Goal: Task Accomplishment & Management: Use online tool/utility

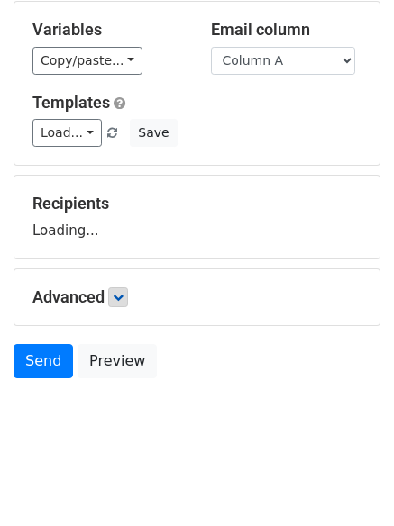
scroll to position [102, 0]
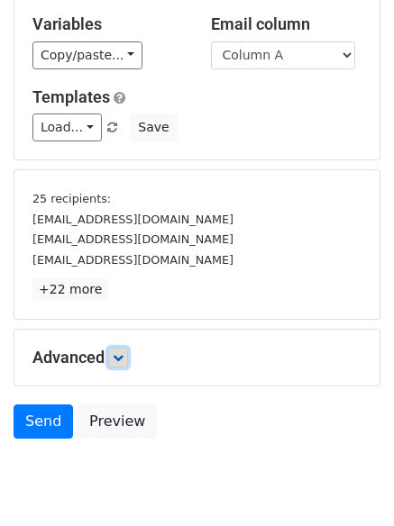
click at [123, 361] on icon at bounding box center [118, 357] width 11 height 11
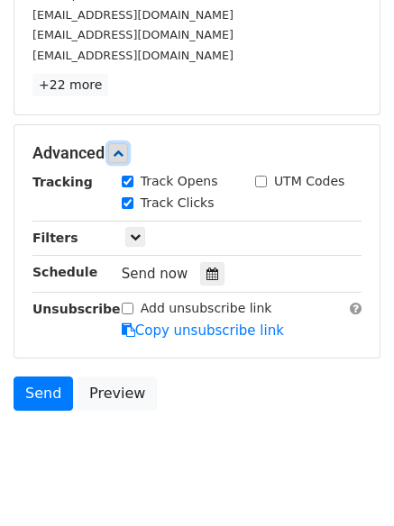
scroll to position [320, 0]
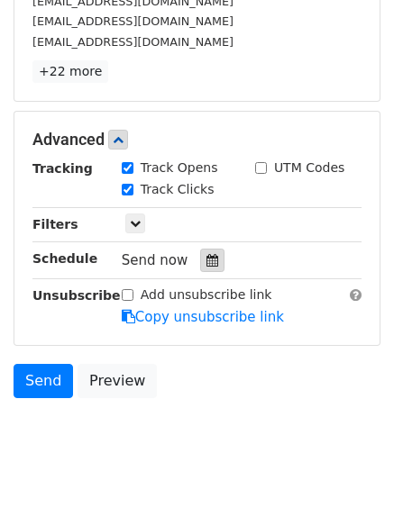
click at [206, 262] on icon at bounding box center [212, 260] width 12 height 13
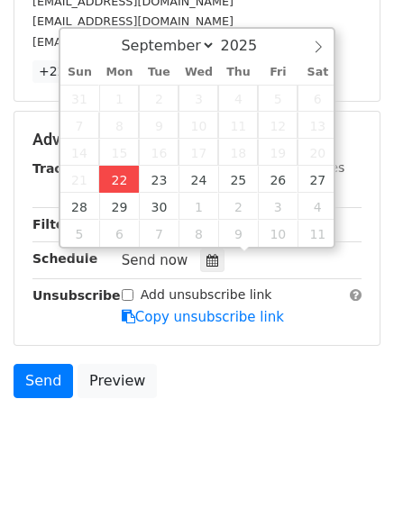
type input "2025-09-22 12:00"
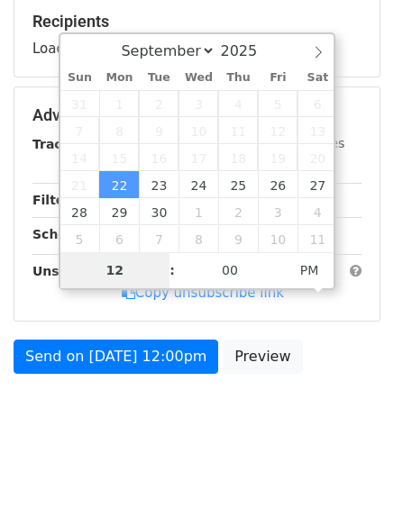
type input "4"
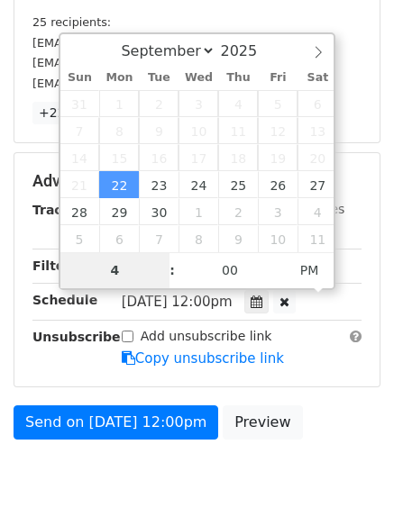
scroll to position [320, 0]
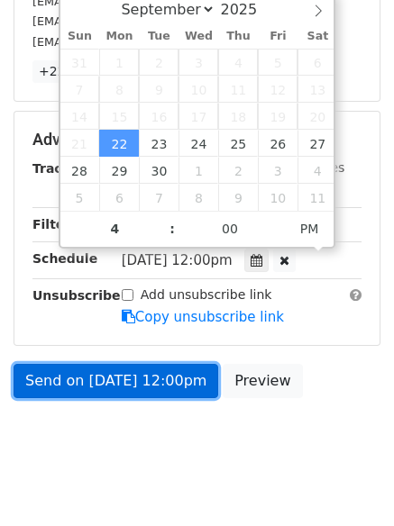
type input "2025-09-22 16:00"
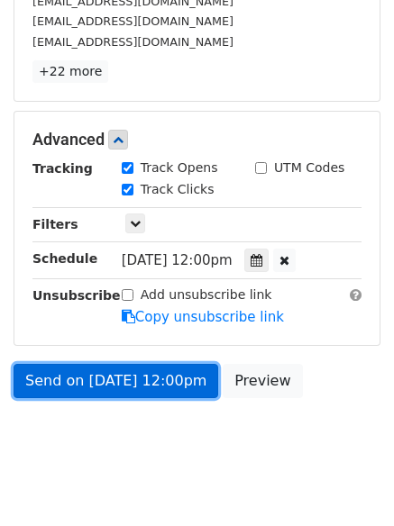
click at [114, 388] on link "Send on Sep 22 at 12:00pm" at bounding box center [116, 381] width 204 height 34
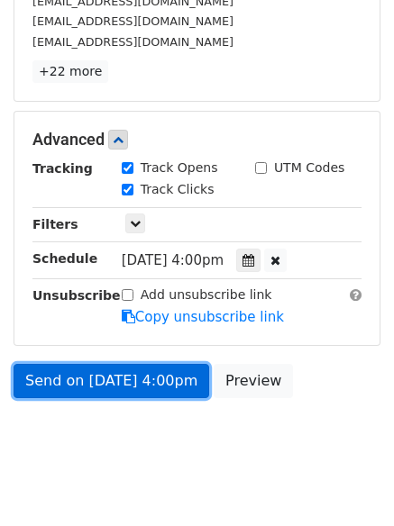
click at [57, 385] on link "Send on Sep 22 at 4:00pm" at bounding box center [111, 381] width 195 height 34
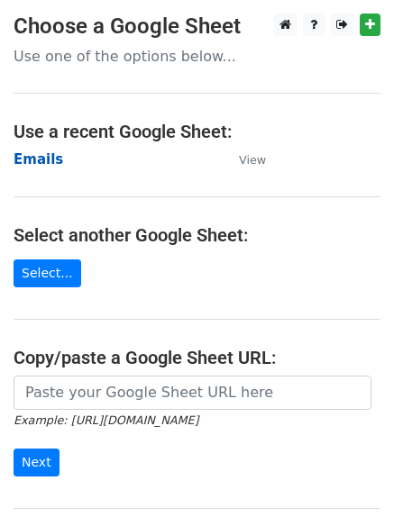
click at [32, 158] on strong "Emails" at bounding box center [39, 159] width 50 height 16
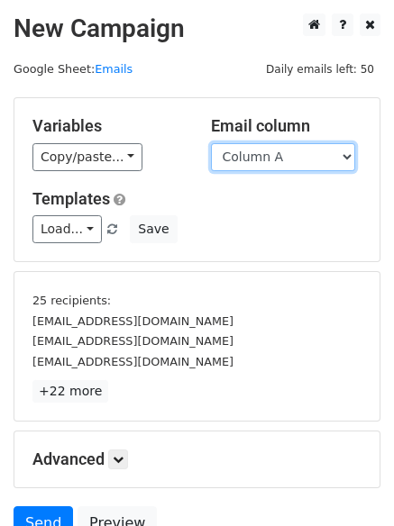
drag, startPoint x: 0, startPoint y: 0, endPoint x: 275, endPoint y: 166, distance: 320.8
click at [275, 164] on select "Column A Column B Column C Column D Column E Column F" at bounding box center [283, 157] width 144 height 28
select select "Column B"
click at [211, 143] on select "Column A Column B Column C Column D Column E Column F" at bounding box center [283, 157] width 144 height 28
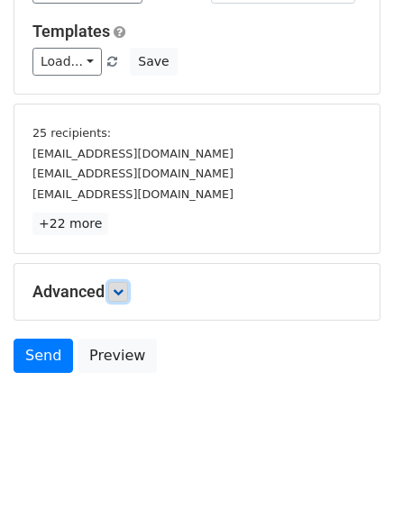
click at [124, 299] on link at bounding box center [118, 292] width 20 height 20
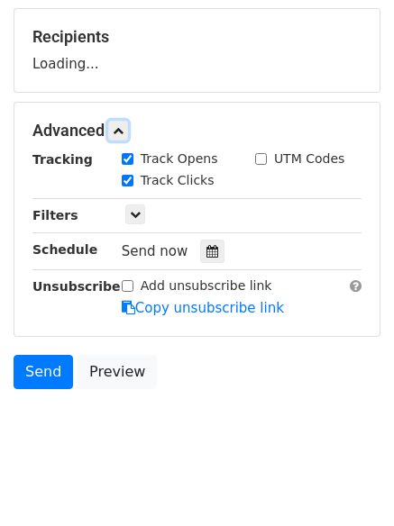
scroll to position [265, 0]
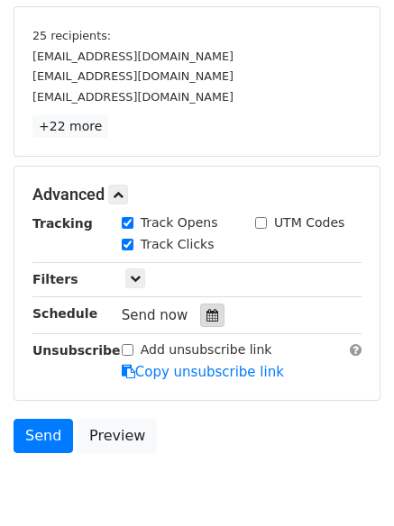
click at [209, 314] on icon at bounding box center [212, 315] width 12 height 13
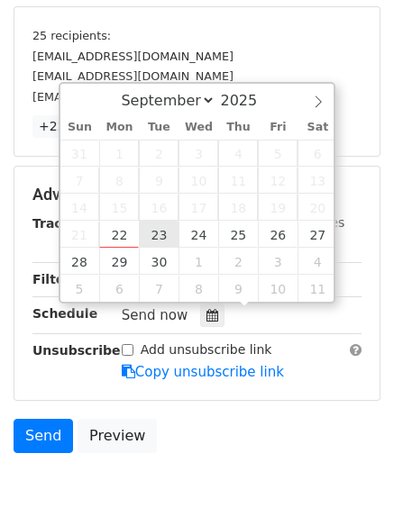
type input "2025-09-23 12:00"
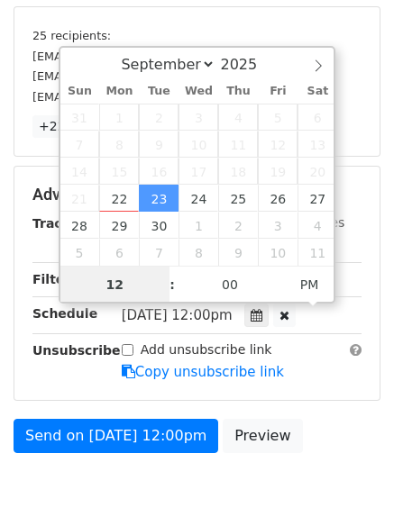
scroll to position [1, 0]
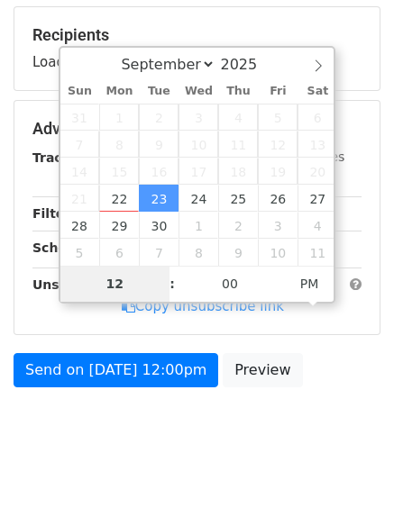
type input "5"
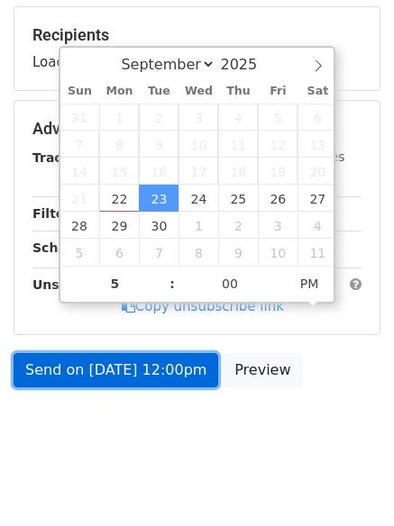
type input "2025-09-23 17:00"
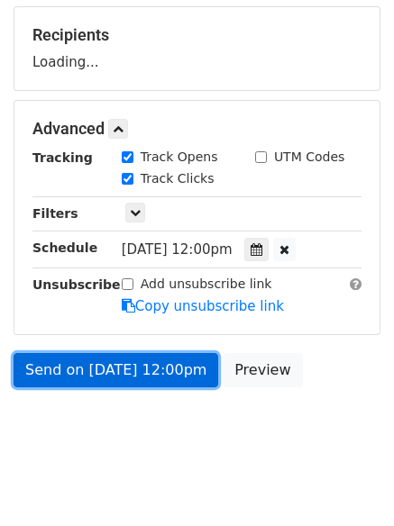
click at [95, 376] on link "Send on Sep 23 at 12:00pm" at bounding box center [116, 370] width 204 height 34
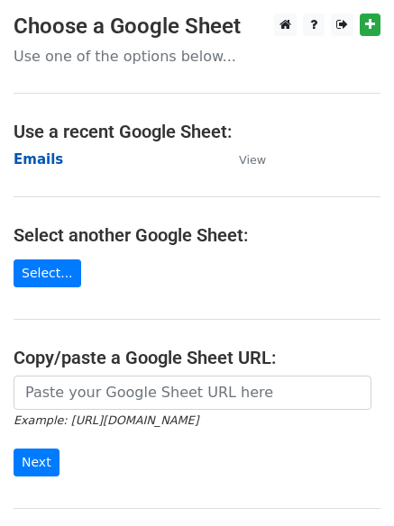
click at [27, 162] on strong "Emails" at bounding box center [39, 159] width 50 height 16
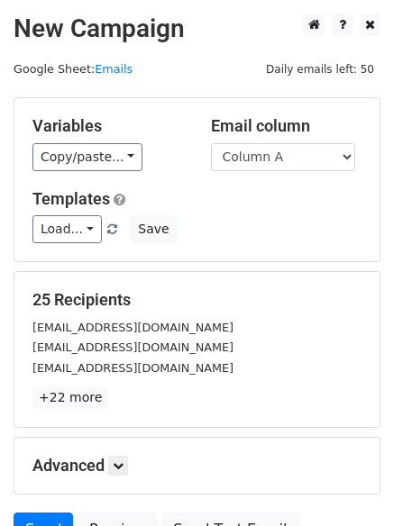
click at [268, 175] on div "Variables Copy/paste... {{Column A}} {{Column B}} {{Column C}} {{Column D}} {{C…" at bounding box center [196, 179] width 365 height 163
click at [272, 167] on select "Column A Column B Column C Column D Column E Column F" at bounding box center [283, 157] width 144 height 28
select select "Column C"
click at [211, 143] on select "Column A Column B Column C Column D Column E Column F" at bounding box center [283, 157] width 144 height 28
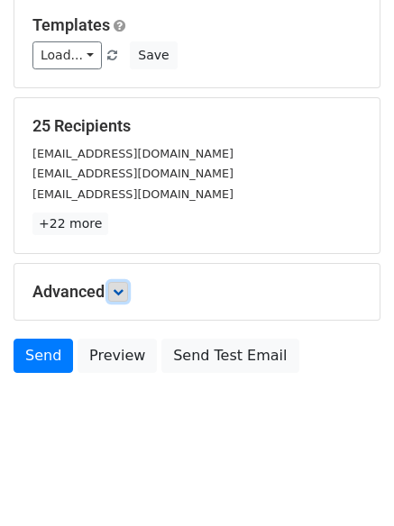
click at [115, 292] on link at bounding box center [118, 292] width 20 height 20
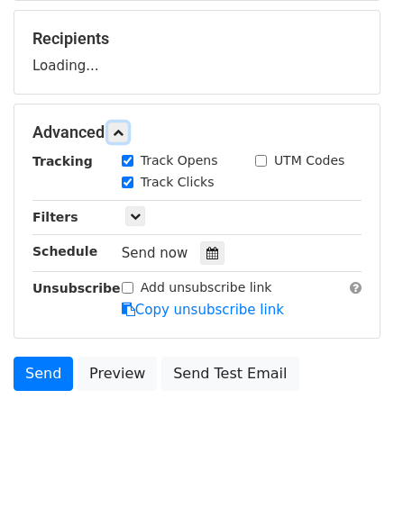
scroll to position [263, 0]
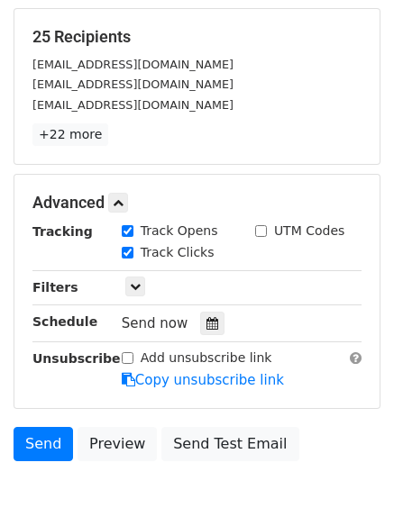
click at [202, 309] on div "Tracking Track Opens UTM Codes Track Clicks Filters Only include spreadsheet ro…" at bounding box center [196, 306] width 329 height 168
click at [206, 325] on icon at bounding box center [212, 323] width 12 height 13
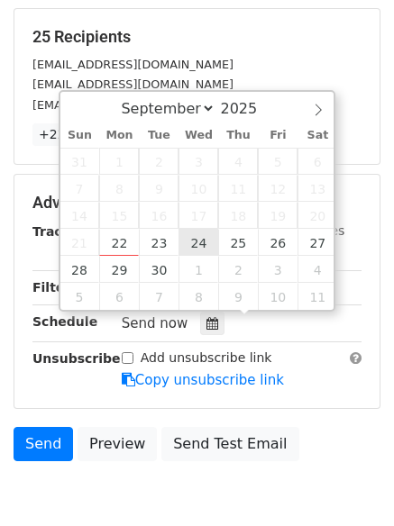
type input "2025-09-24 12:00"
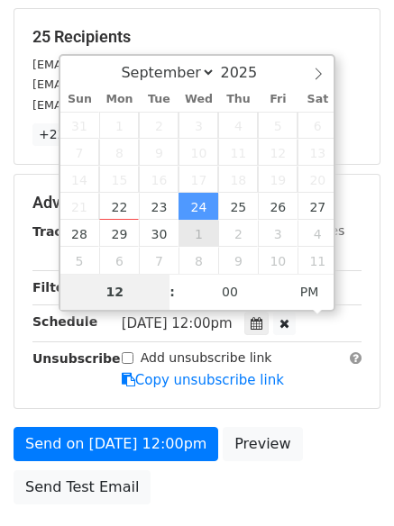
type input "6"
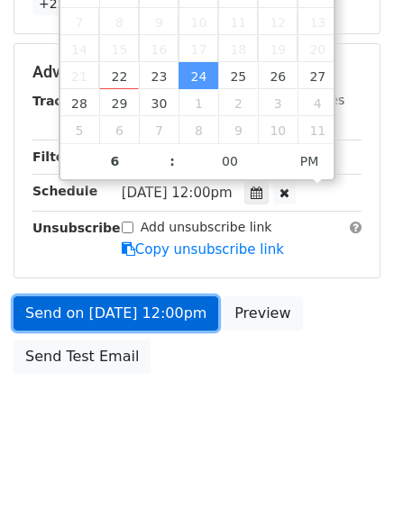
type input "2025-09-24 18:00"
click at [106, 317] on link "Send on Sep 24 at 12:00pm" at bounding box center [116, 313] width 204 height 34
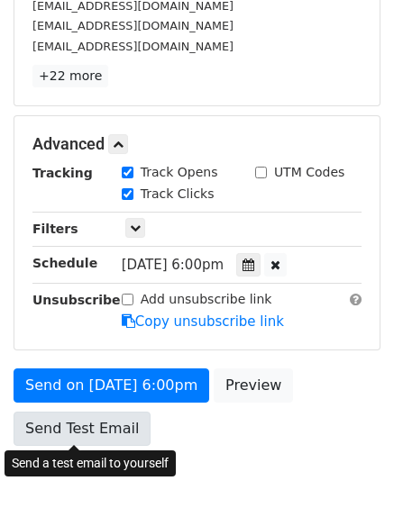
scroll to position [394, 0]
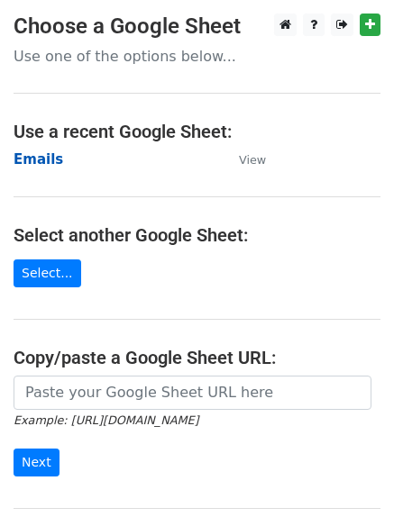
click at [36, 154] on strong "Emails" at bounding box center [39, 159] width 50 height 16
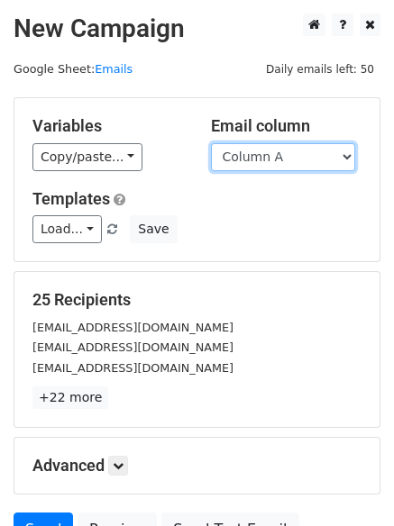
click at [244, 163] on select "Column A Column B Column C Column D Column E Column F" at bounding box center [283, 157] width 144 height 28
click at [211, 143] on select "Column A Column B Column C Column D Column E Column F" at bounding box center [283, 157] width 144 height 28
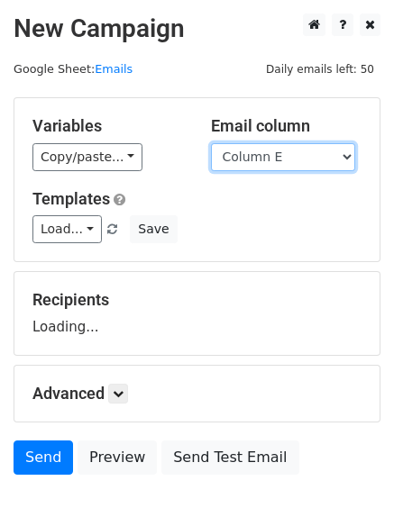
click at [249, 158] on select "Column A Column B Column C Column D Column E Column F" at bounding box center [283, 157] width 144 height 28
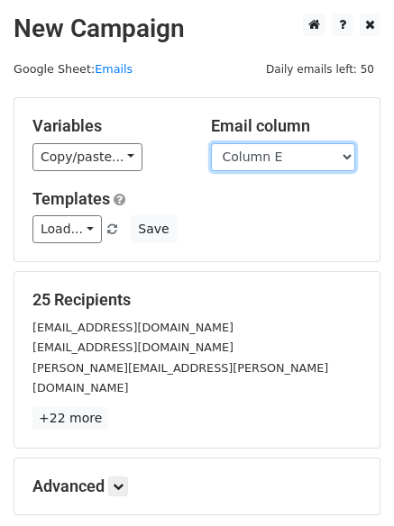
select select "Column D"
click at [211, 143] on select "Column A Column B Column C Column D Column E Column F" at bounding box center [283, 157] width 144 height 28
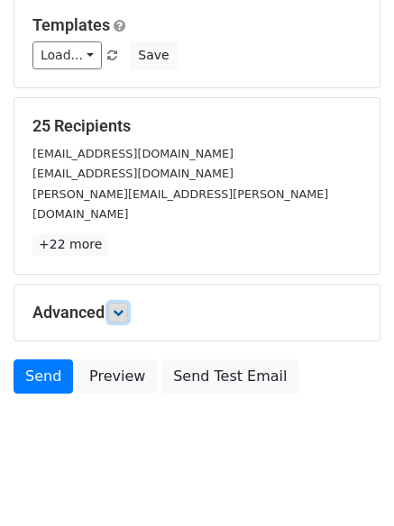
click at [115, 303] on link at bounding box center [118, 313] width 20 height 20
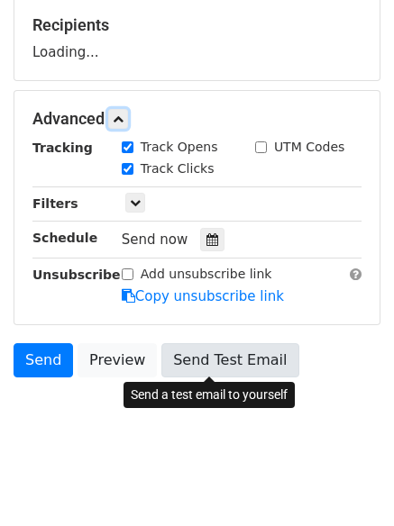
scroll to position [277, 0]
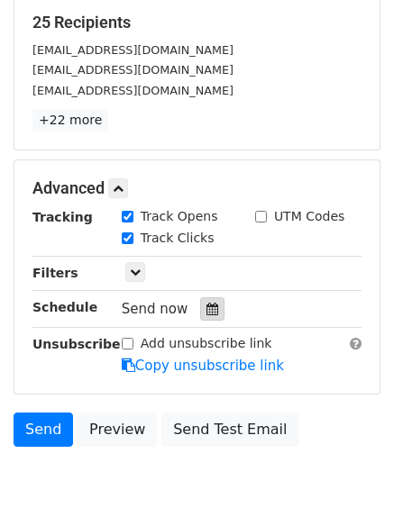
click at [200, 307] on div at bounding box center [212, 308] width 24 height 23
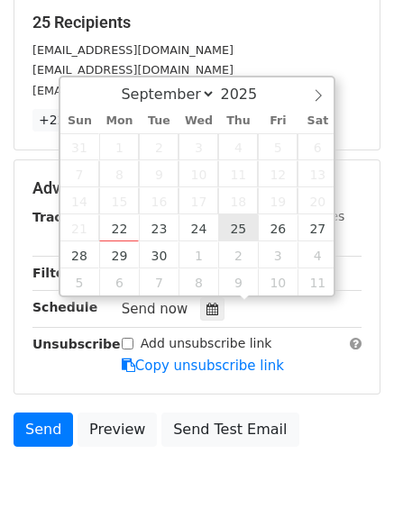
type input "2025-09-25 12:00"
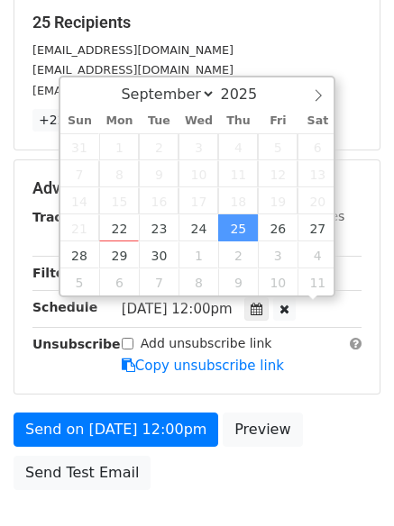
scroll to position [1, 0]
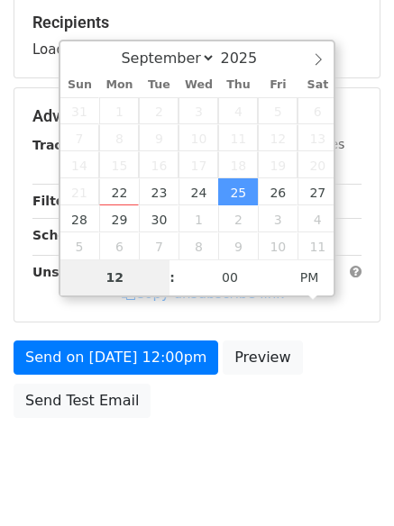
type input "7"
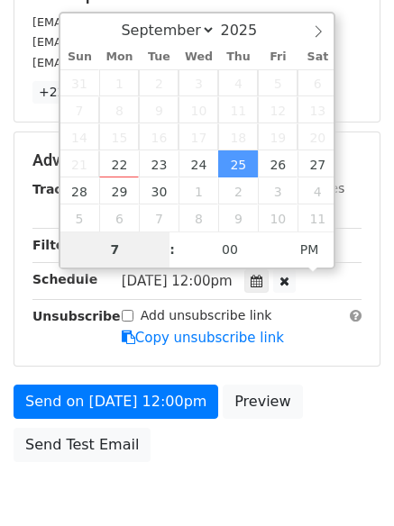
scroll to position [321, 0]
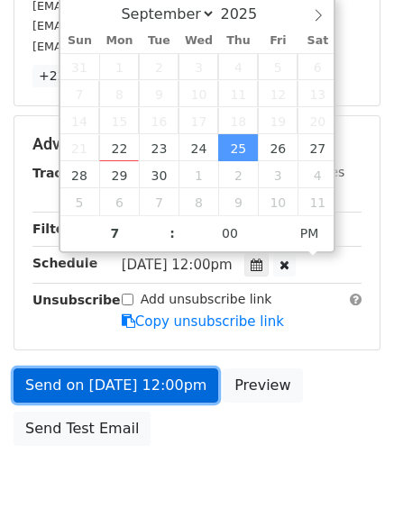
type input "2025-09-25 19:00"
click at [111, 381] on link "Send on Sep 25 at 12:00pm" at bounding box center [116, 385] width 204 height 34
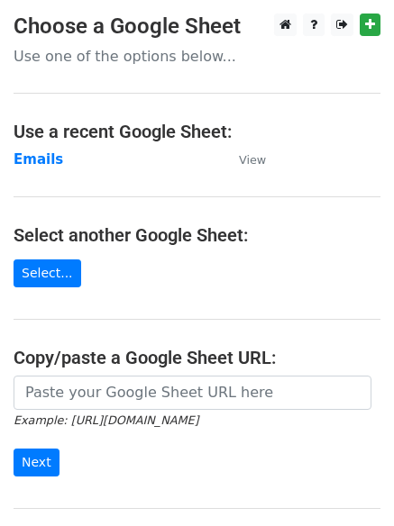
click at [35, 142] on main "Choose a Google Sheet Use one of the options below... Use a recent Google Sheet…" at bounding box center [197, 293] width 394 height 559
click at [33, 157] on strong "Emails" at bounding box center [39, 159] width 50 height 16
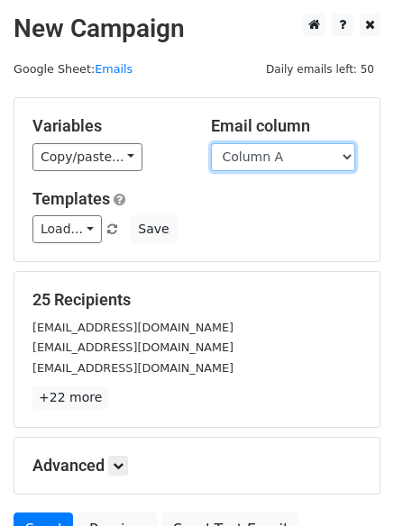
drag, startPoint x: 0, startPoint y: 0, endPoint x: 302, endPoint y: 160, distance: 341.6
click at [301, 161] on select "Column A Column B Column C Column D Column E Column F" at bounding box center [283, 157] width 144 height 28
select select "Column E"
click at [211, 143] on select "Column A Column B Column C Column D Column E Column F" at bounding box center [283, 157] width 144 height 28
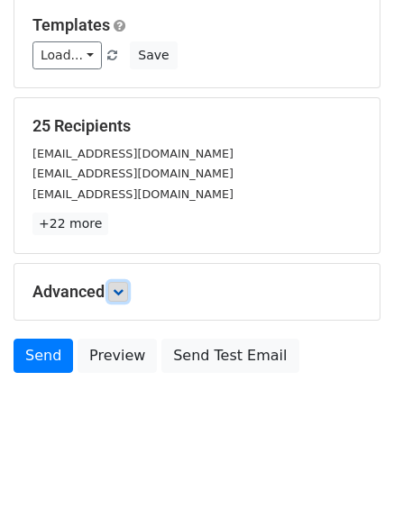
click at [121, 300] on link at bounding box center [118, 292] width 20 height 20
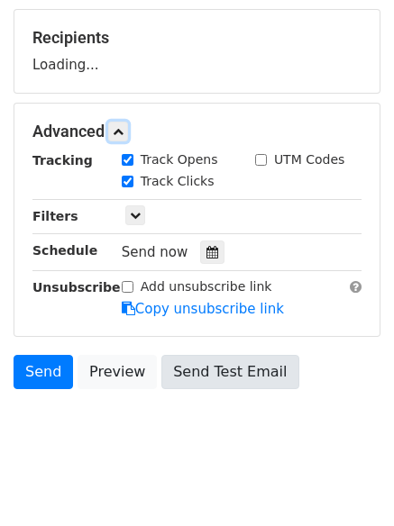
scroll to position [263, 0]
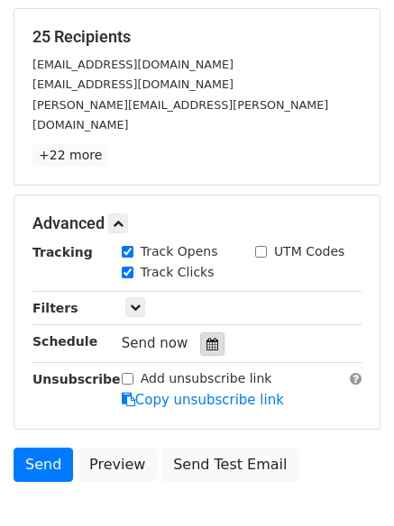
click at [206, 338] on icon at bounding box center [212, 344] width 12 height 13
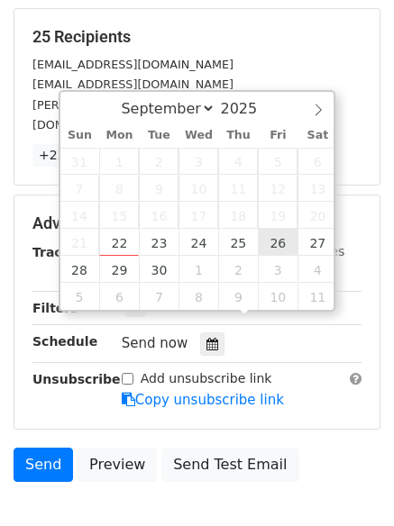
type input "2025-09-26 12:00"
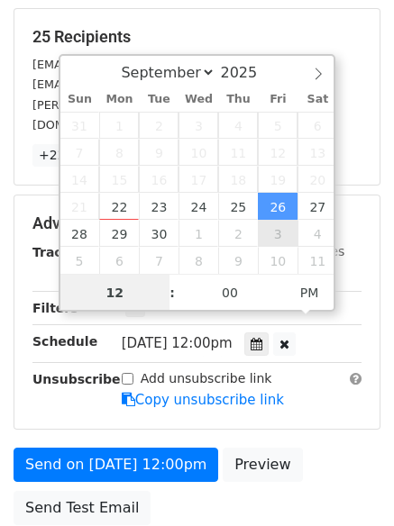
scroll to position [1, 0]
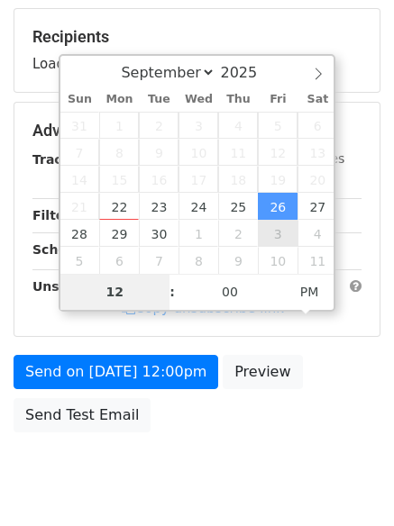
type input "8"
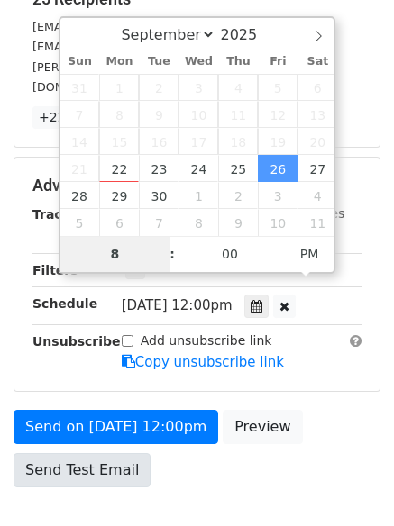
scroll to position [321, 0]
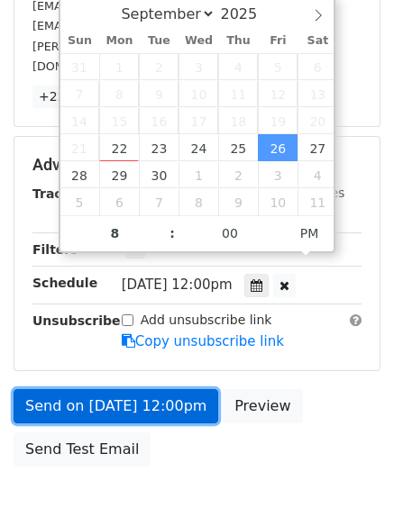
type input "2025-09-26 20:00"
click at [139, 389] on link "Send on Sep 26 at 12:00pm" at bounding box center [116, 406] width 204 height 34
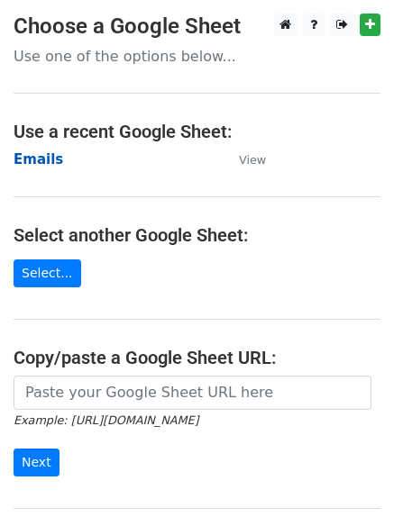
click at [48, 157] on strong "Emails" at bounding box center [39, 159] width 50 height 16
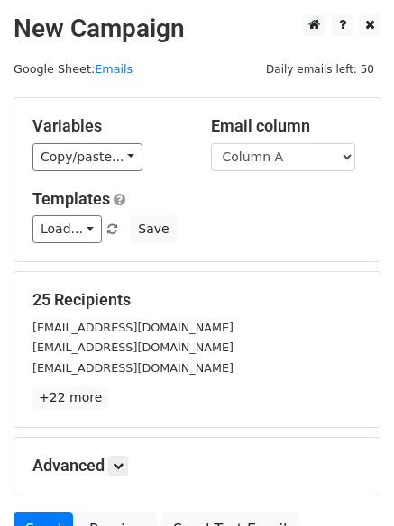
click at [258, 159] on select "Column A Column B Column C Column D Column E Column F" at bounding box center [283, 157] width 144 height 28
select select "Column F"
click at [211, 143] on select "Column A Column B Column C Column D Column E Column F" at bounding box center [283, 157] width 144 height 28
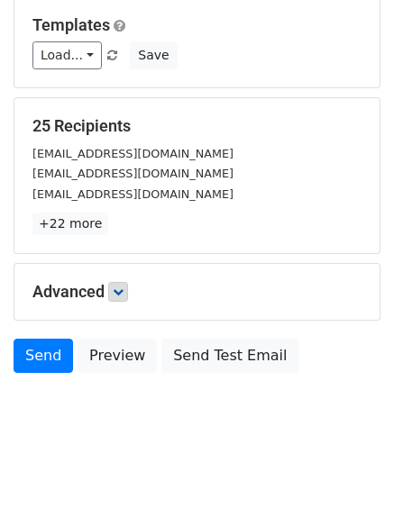
click at [131, 300] on h5 "Advanced" at bounding box center [196, 292] width 329 height 20
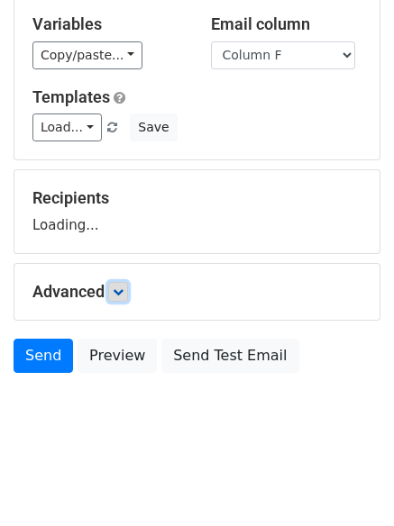
click at [121, 286] on icon at bounding box center [118, 291] width 11 height 11
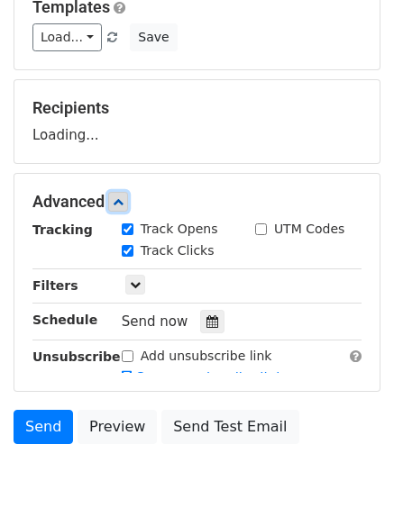
scroll to position [276, 0]
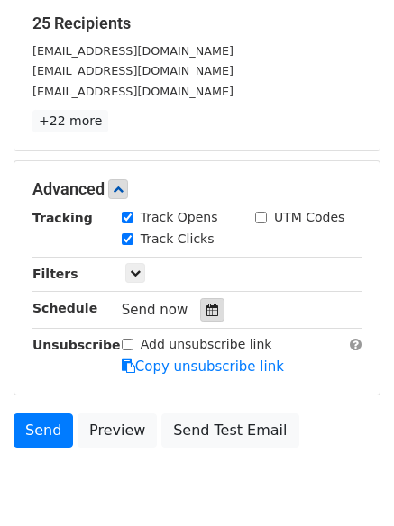
click at [206, 320] on div at bounding box center [212, 309] width 24 height 23
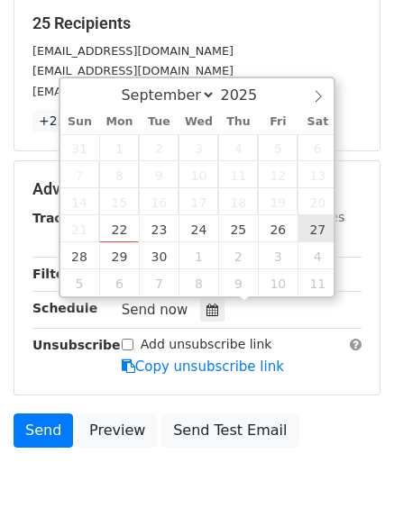
type input "[DATE] 12:00"
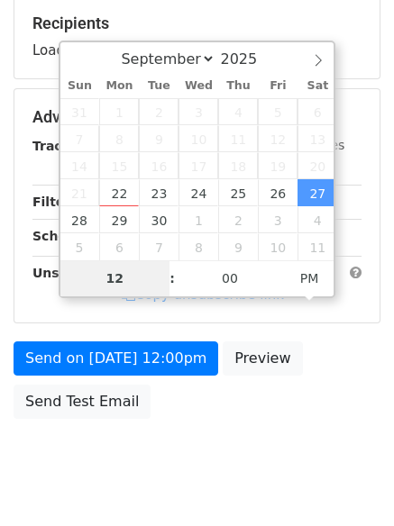
type input "9"
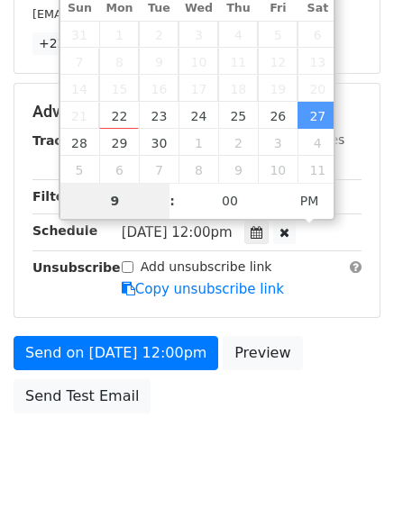
scroll to position [394, 0]
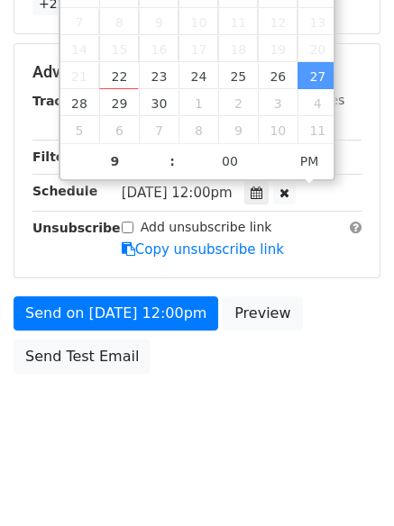
type input "[DATE] 21:00"
click at [122, 288] on form "Variables Copy/paste... {{Column A}} {{Column B}} {{Column C}} {{Column D}} {{C…" at bounding box center [197, 43] width 367 height 679
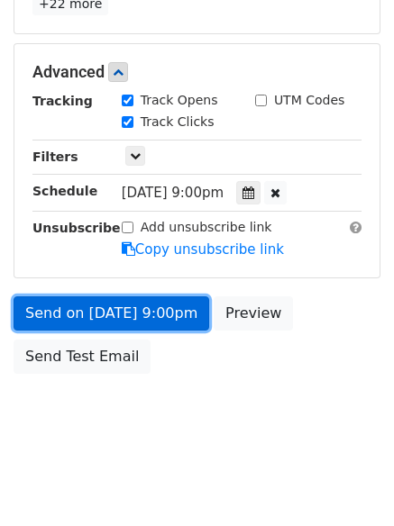
click at [123, 309] on link "Send on [DATE] 9:00pm" at bounding box center [111, 313] width 195 height 34
